Goal: Download file/media

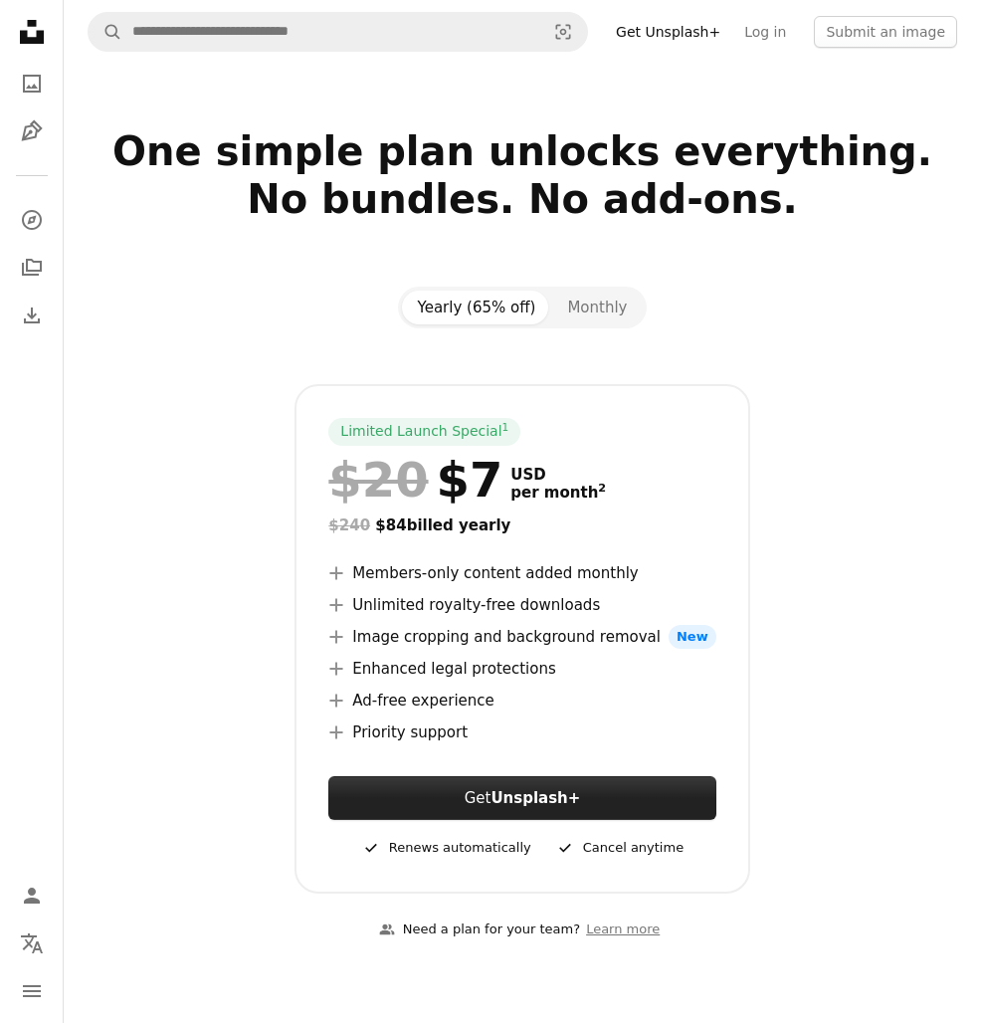
click at [397, 784] on button "Get Unsplash+" at bounding box center [521, 798] width 387 height 44
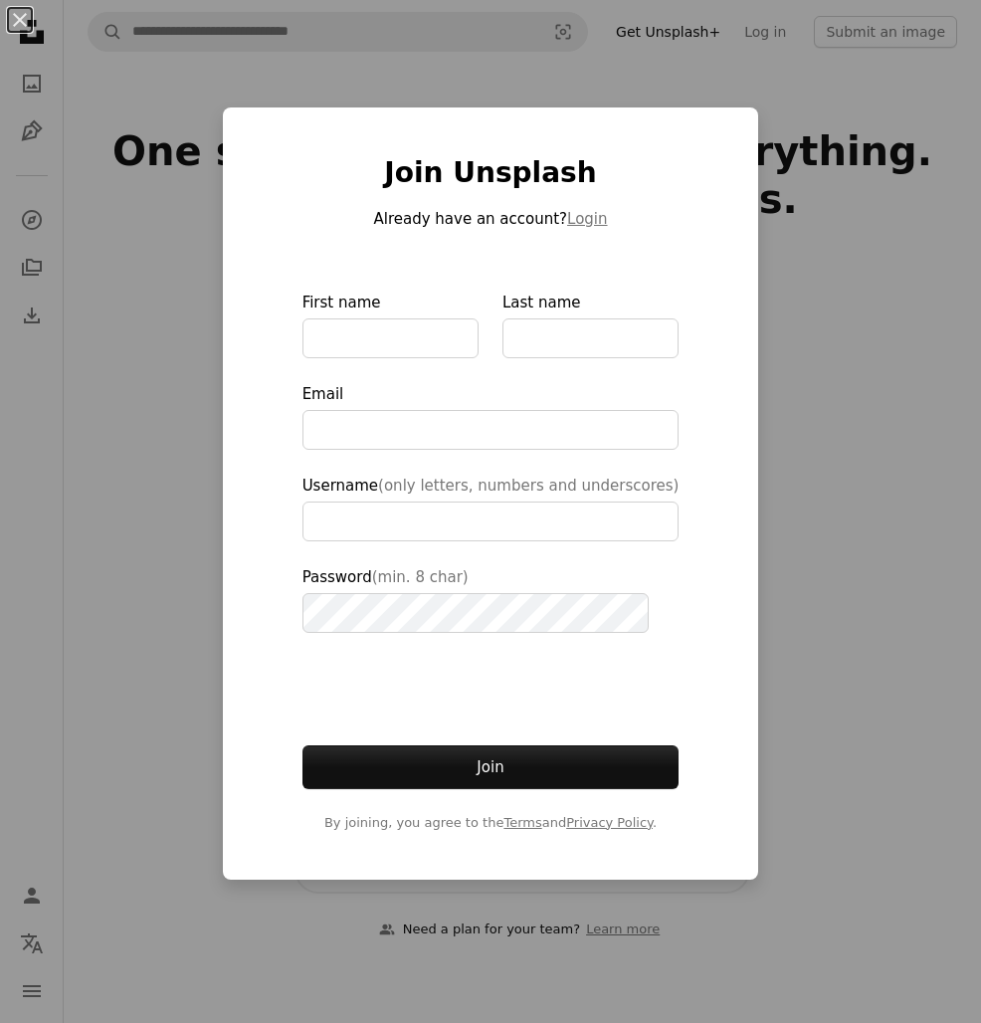
click at [524, 99] on div "An X shape Join Unsplash Already have an account? Login First name Last name Em…" at bounding box center [490, 511] width 981 height 1023
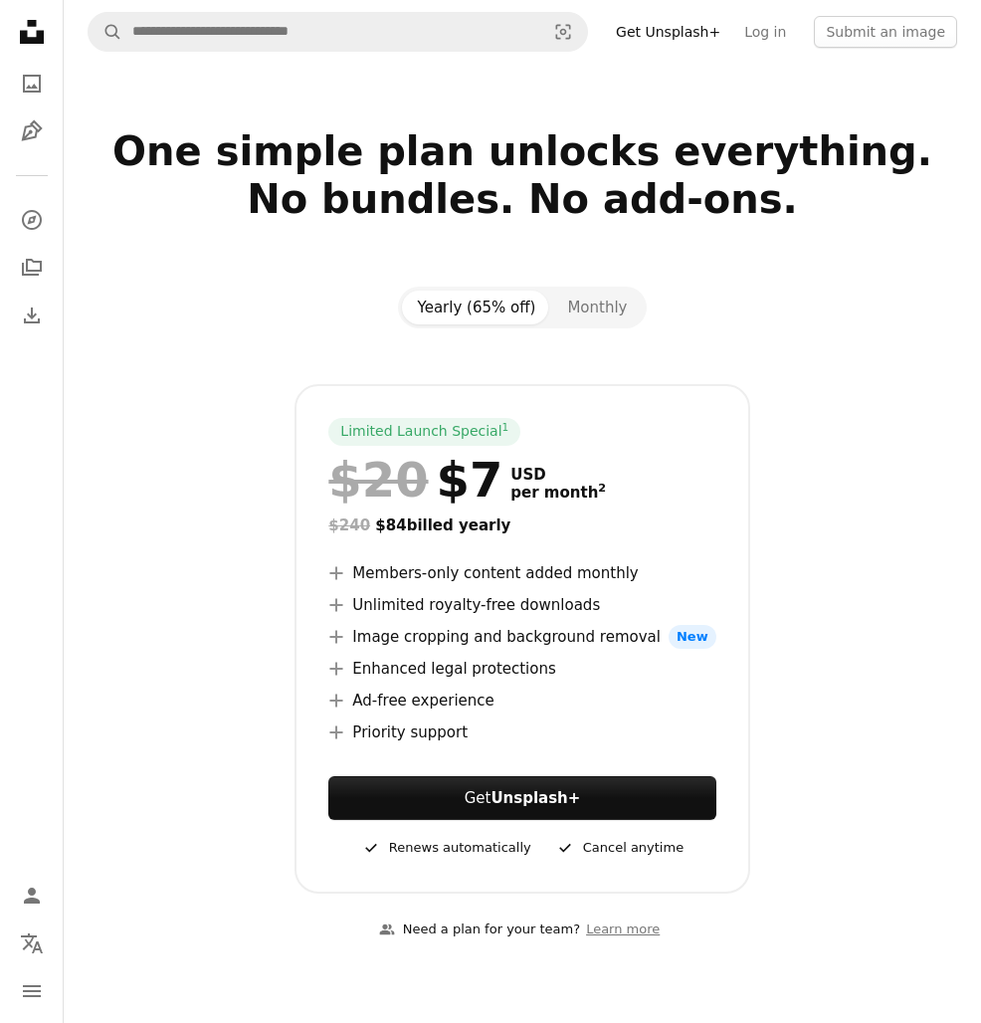
click at [45, 38] on icon "Unsplash logo Unsplash Home" at bounding box center [32, 32] width 40 height 40
